Goal: Find specific page/section: Find specific page/section

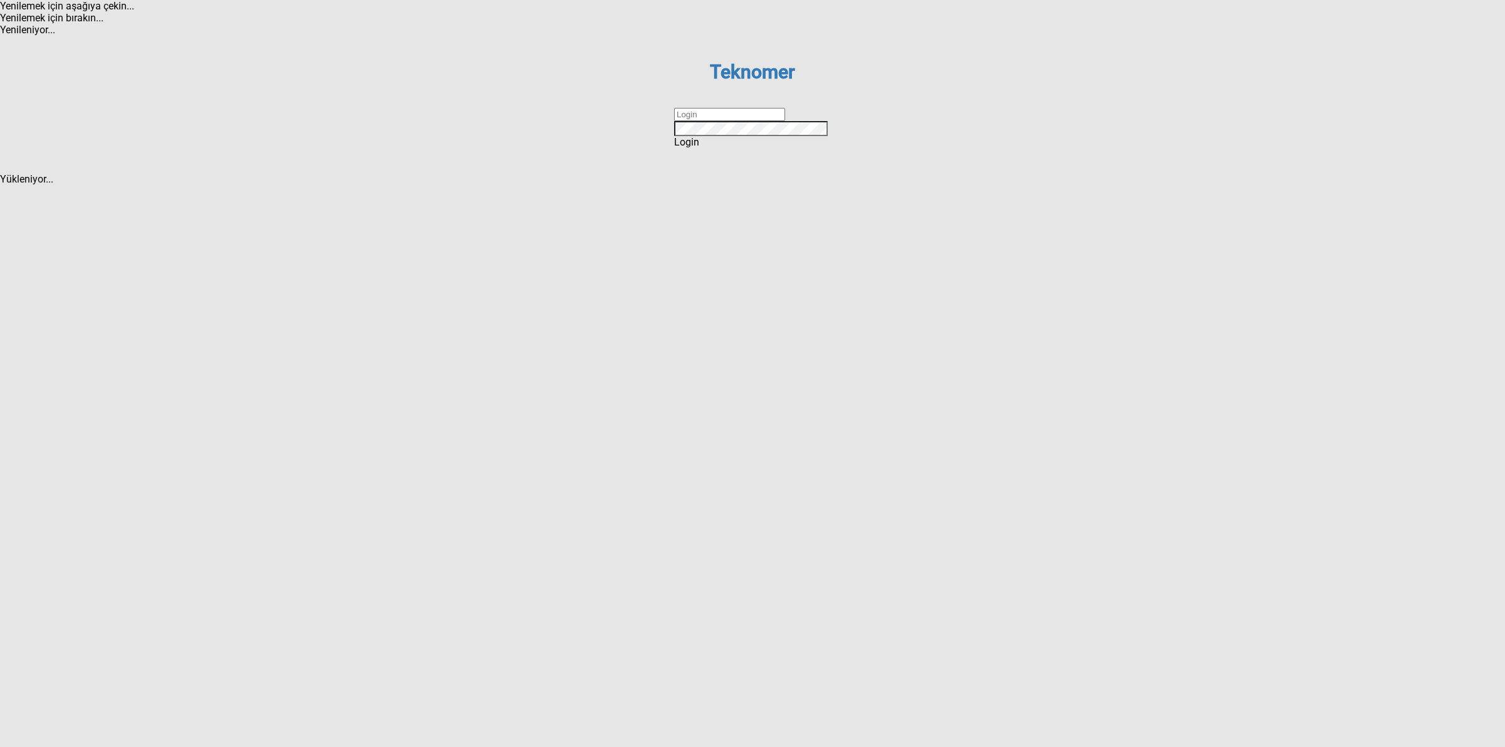
click at [707, 121] on input "text" at bounding box center [729, 114] width 111 height 13
type input "DİZEM"
click at [699, 148] on span "Login" at bounding box center [686, 142] width 25 height 12
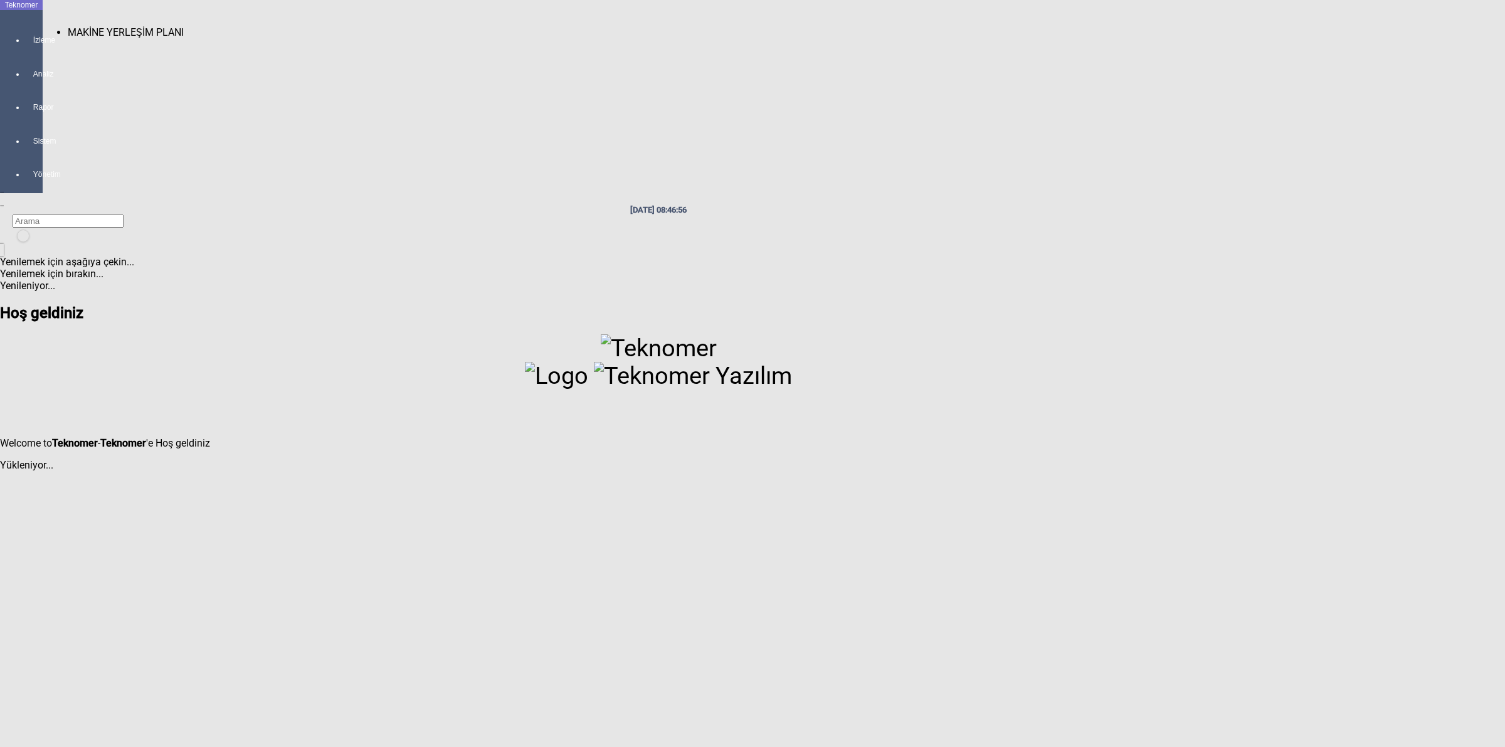
click at [25, 51] on div at bounding box center [34, 51] width 18 height 0
click at [68, 26] on span "MAKİNE YERLEŞİM PLANI" at bounding box center [126, 32] width 116 height 12
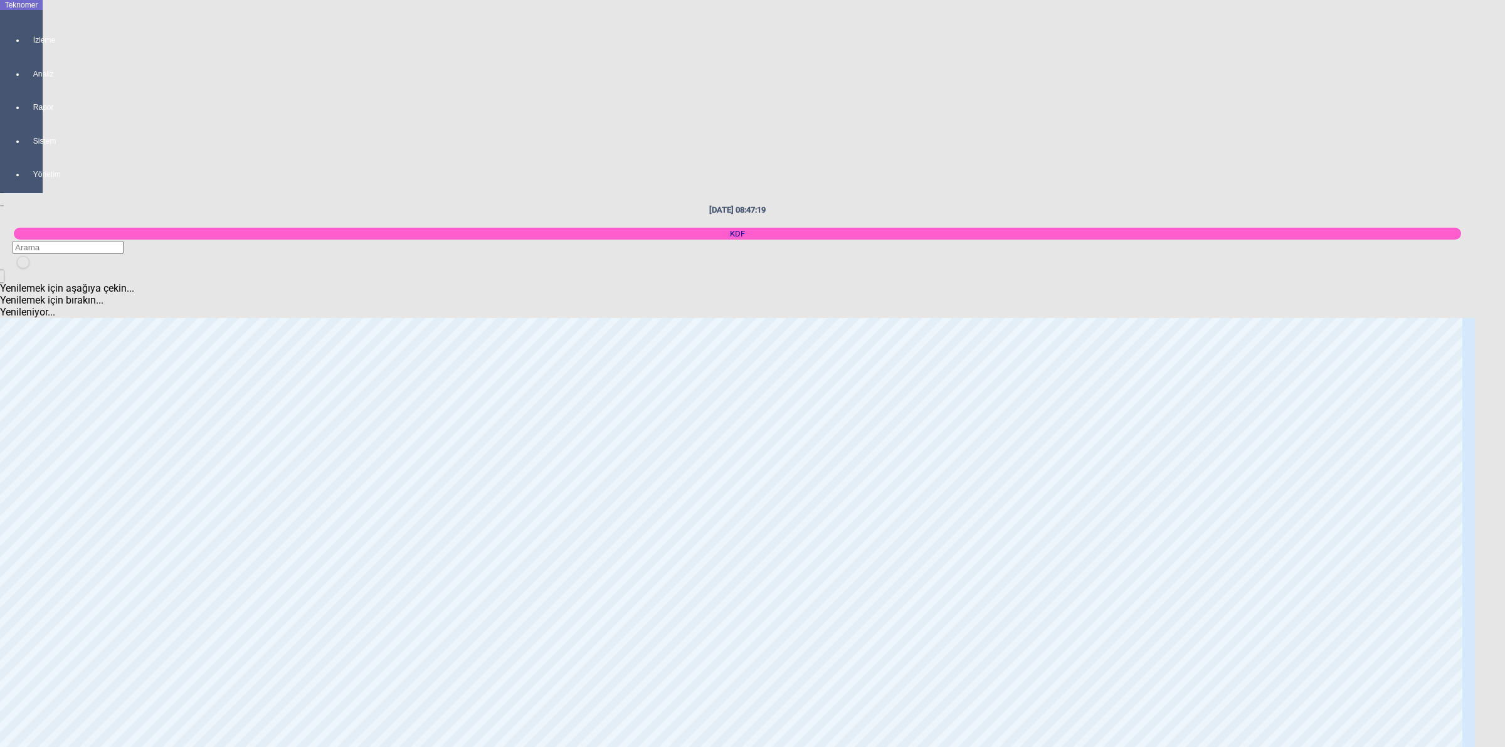
scroll to position [941, 0]
click at [1228, 196] on body "Teknomer İzleme Analiz Rapor Sistem Yönetim [DATE] 08:47:23 KDF Yenilemek için …" at bounding box center [752, 373] width 1505 height 747
click at [1249, 334] on body "Teknomer İzleme Analiz Rapor Sistem Yönetim [DATE] 08:47:25 KDF Yenilemek için …" at bounding box center [752, 373] width 1505 height 747
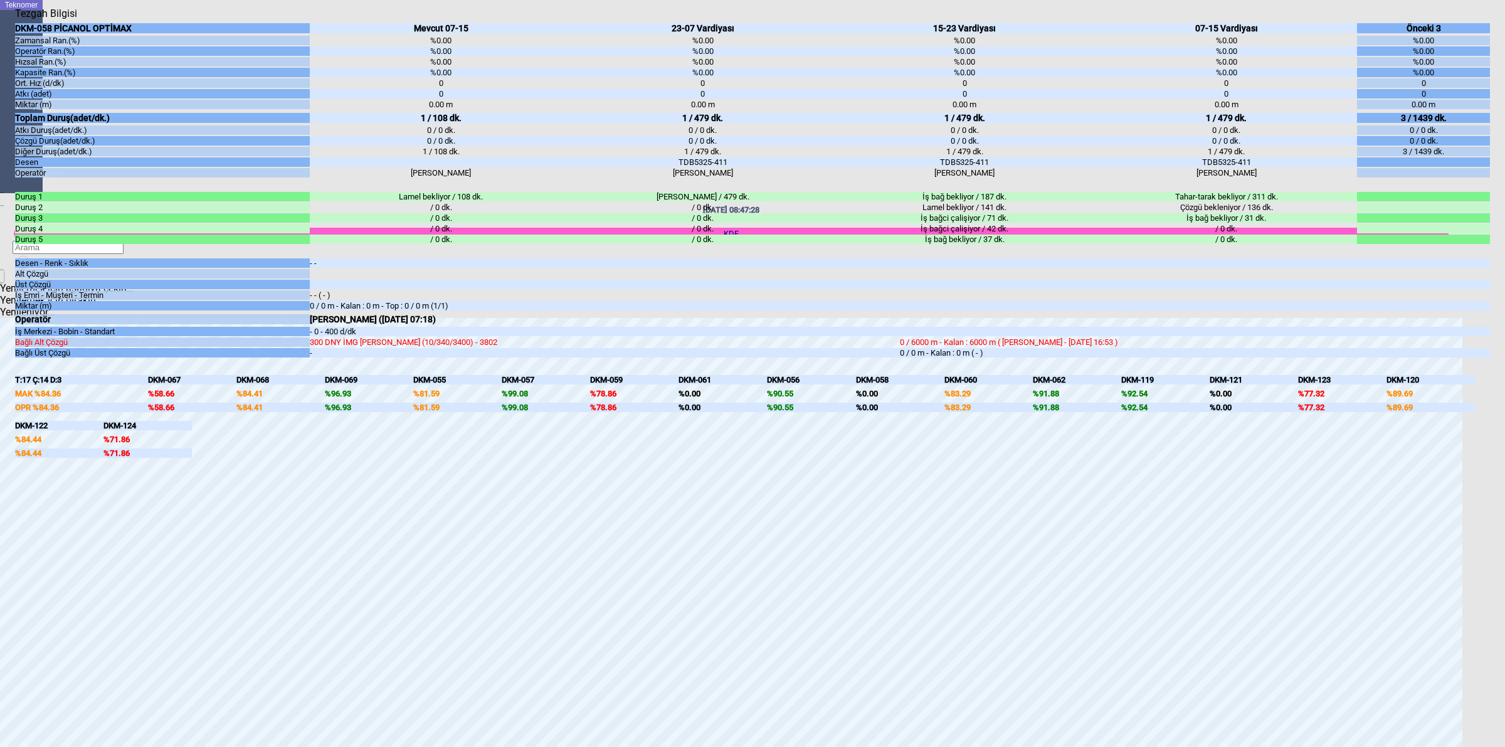
click at [1504, 509] on body "Teknomer İzleme Analiz Rapor Sistem Yönetim [DATE] 08:47:28 KDF Yenilemek için …" at bounding box center [752, 373] width 1505 height 747
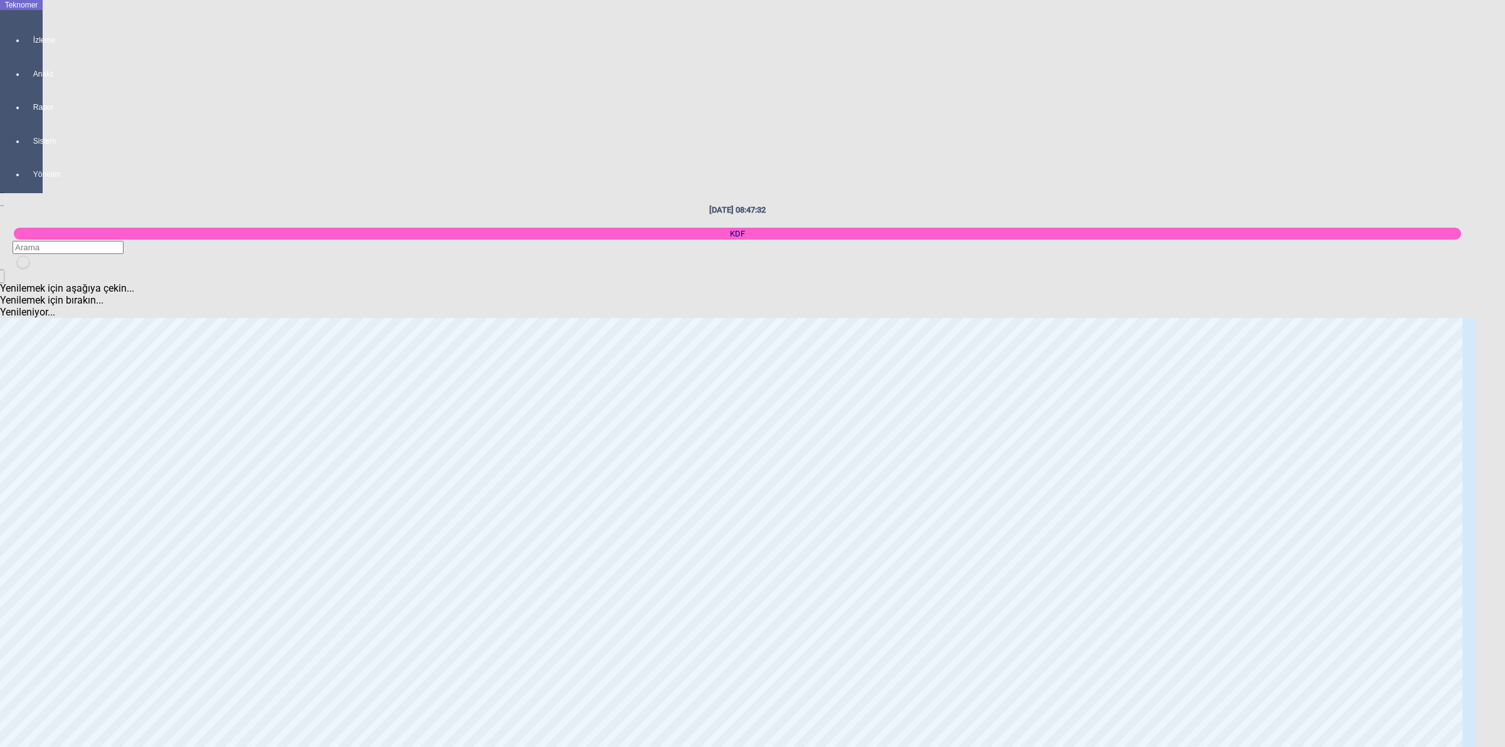
scroll to position [1803, 0]
click at [1501, 435] on body "Teknomer İzleme Analiz Rapor Sistem Yönetim [DATE] 08:47:39 KDF Yenilemek için …" at bounding box center [752, 373] width 1505 height 747
